Goal: Task Accomplishment & Management: Use online tool/utility

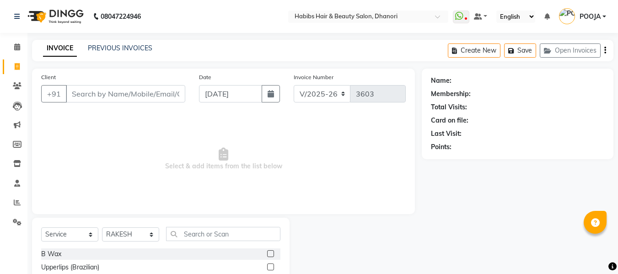
select select "4967"
select select "service"
select select "41588"
click at [15, 81] on span at bounding box center [17, 86] width 16 height 11
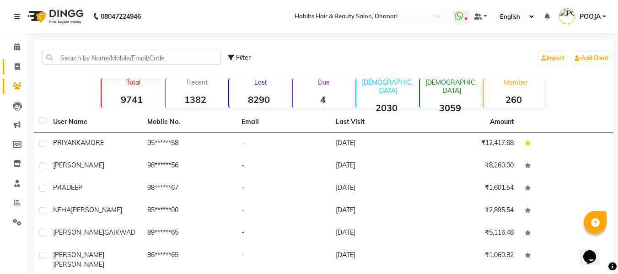
click at [3, 69] on link "Invoice" at bounding box center [14, 66] width 22 height 15
select select "service"
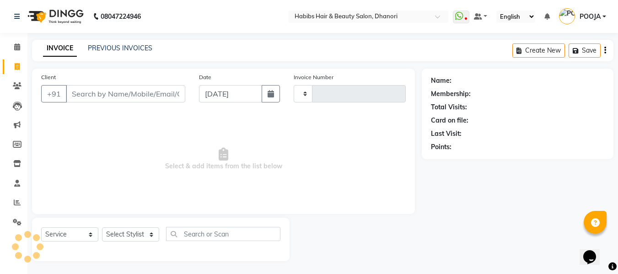
scroll to position [1, 0]
type input "3603"
select select "4967"
